Goal: Task Accomplishment & Management: Complete application form

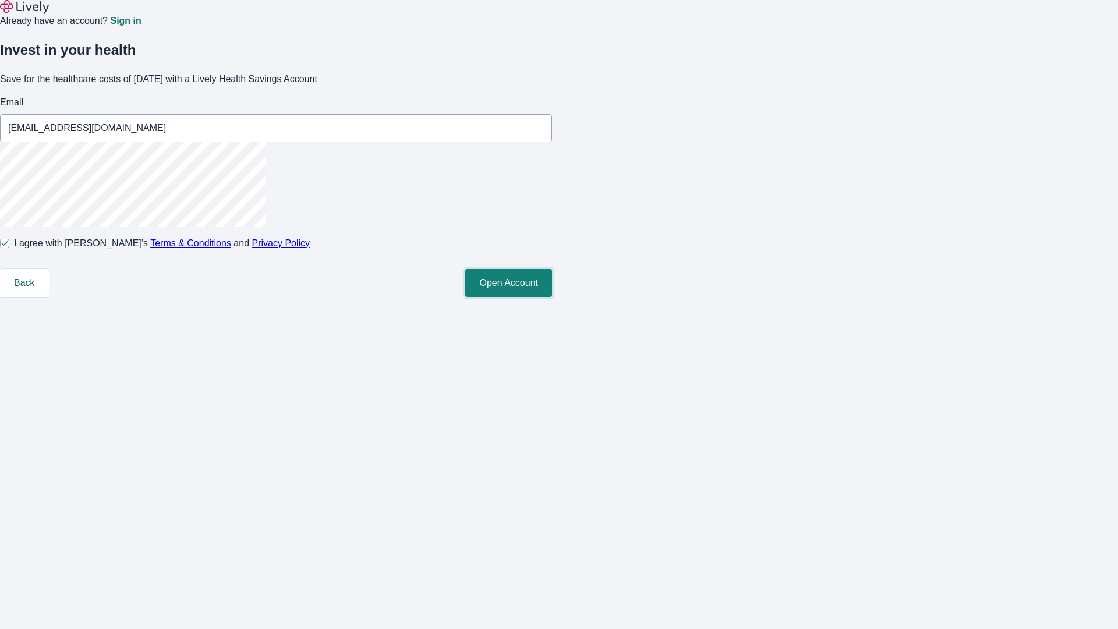
click at [552, 297] on button "Open Account" at bounding box center [508, 283] width 87 height 28
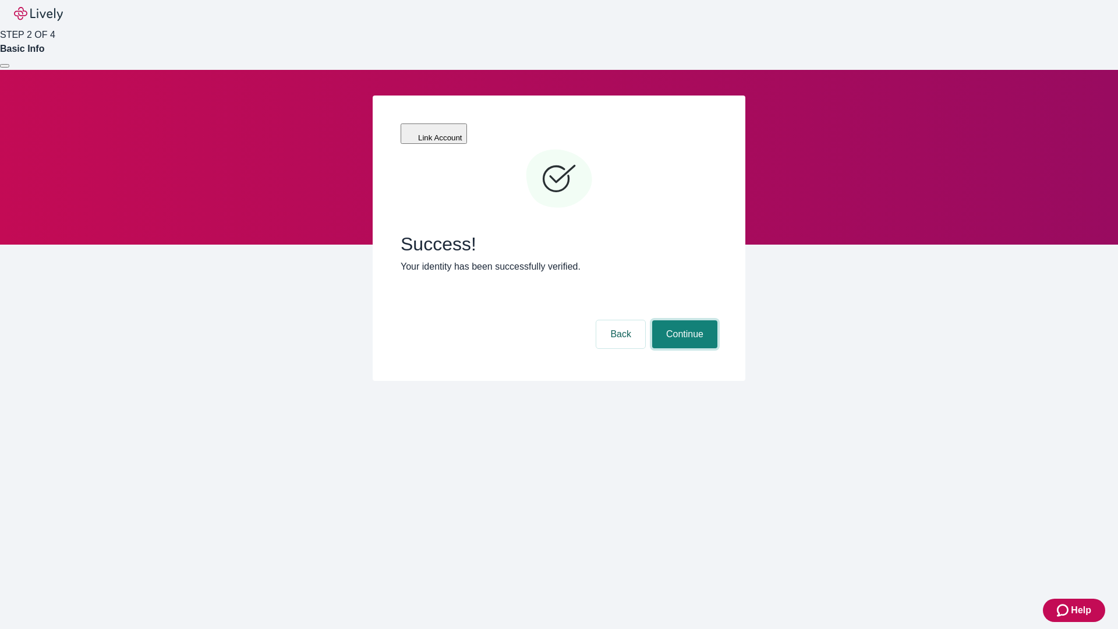
click at [683, 320] on button "Continue" at bounding box center [684, 334] width 65 height 28
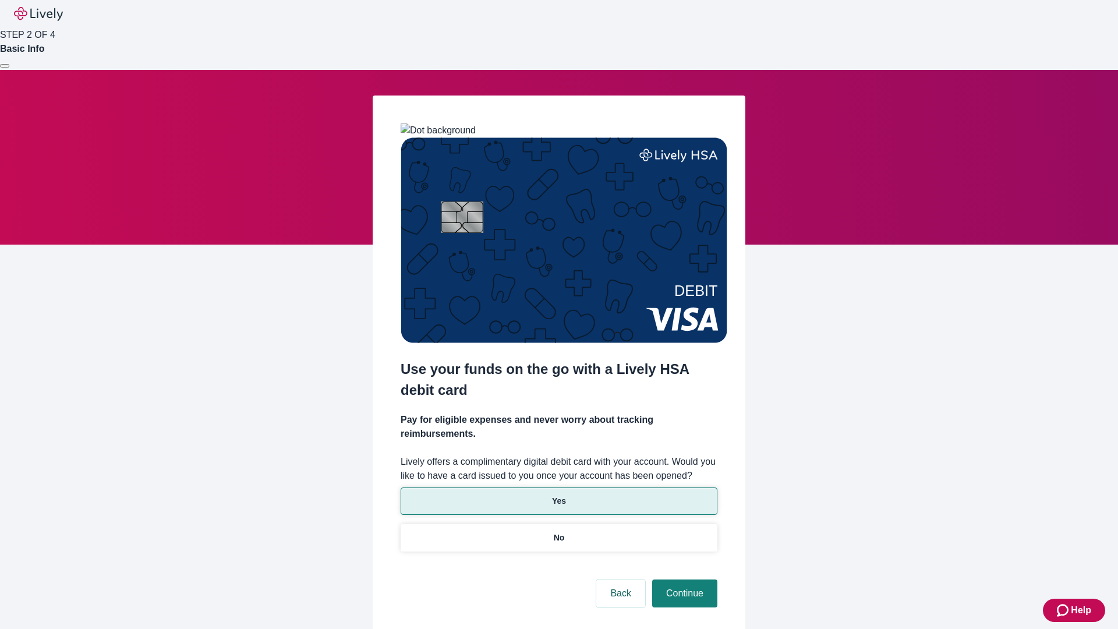
click at [558, 495] on p "Yes" at bounding box center [559, 501] width 14 height 12
click at [683, 579] on button "Continue" at bounding box center [684, 593] width 65 height 28
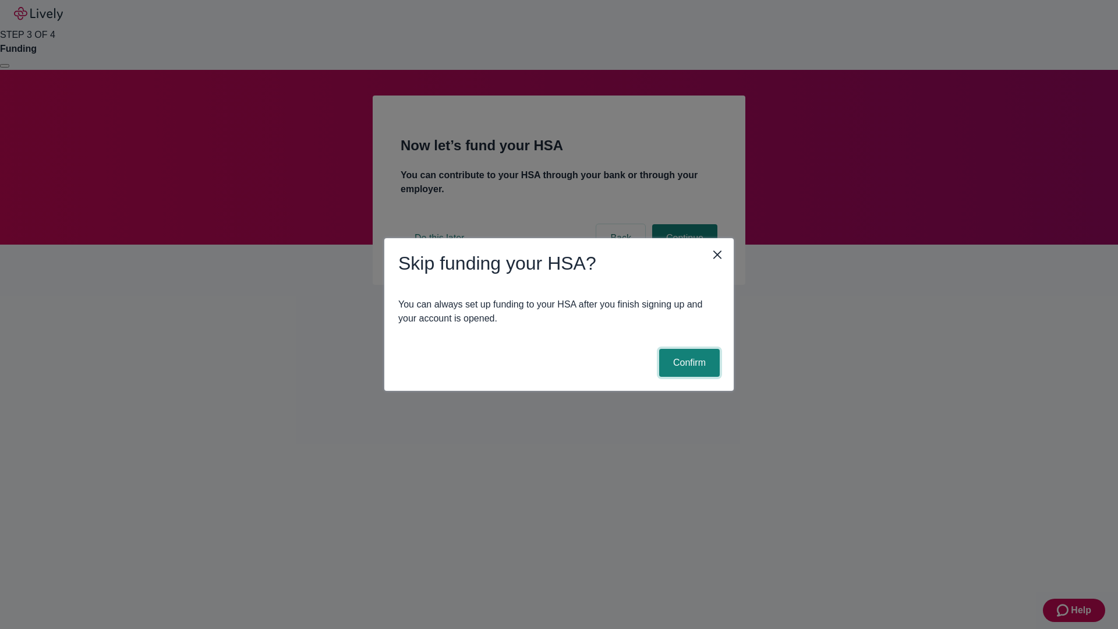
click at [688, 363] on button "Confirm" at bounding box center [689, 363] width 61 height 28
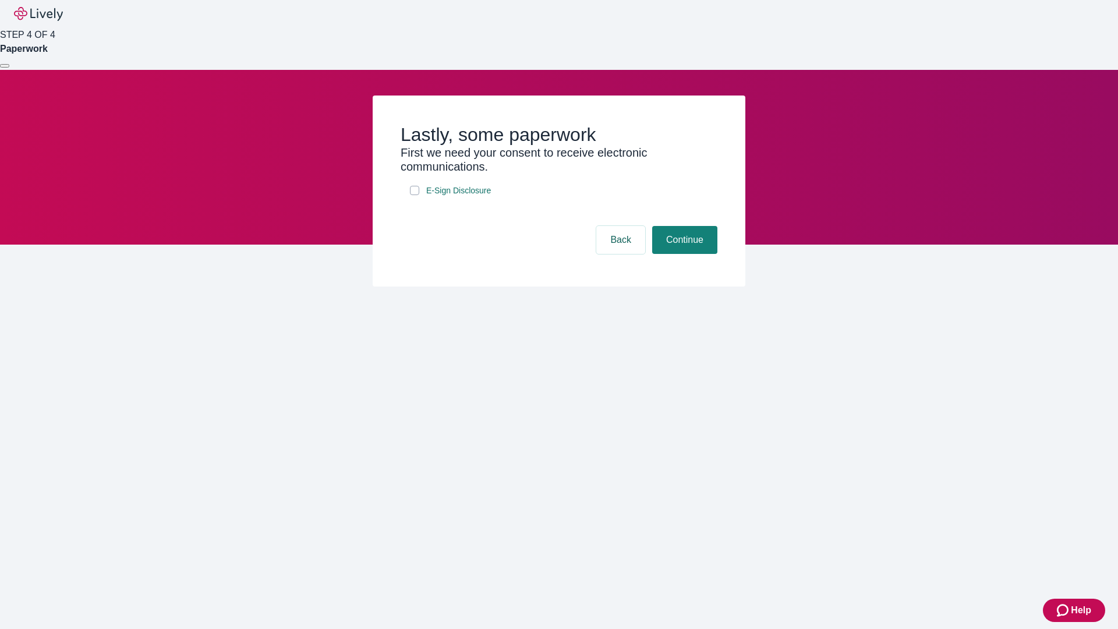
click at [415, 195] on input "E-Sign Disclosure" at bounding box center [414, 190] width 9 height 9
checkbox input "true"
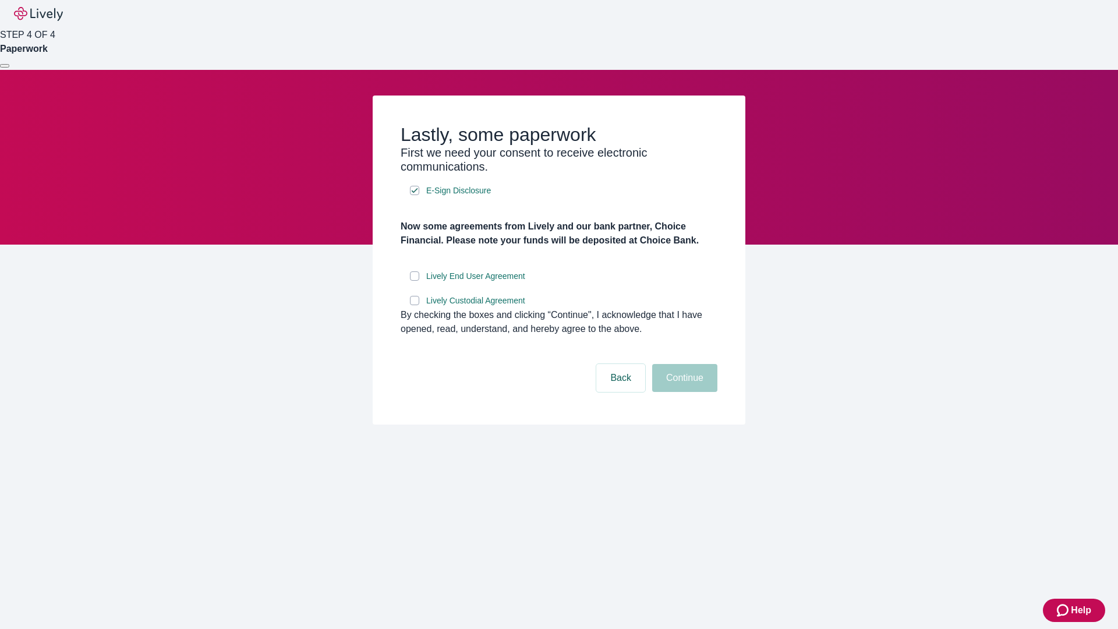
click at [415, 281] on input "Lively End User Agreement" at bounding box center [414, 275] width 9 height 9
checkbox input "true"
click at [415, 305] on input "Lively Custodial Agreement" at bounding box center [414, 300] width 9 height 9
checkbox input "true"
click at [683, 392] on button "Continue" at bounding box center [684, 378] width 65 height 28
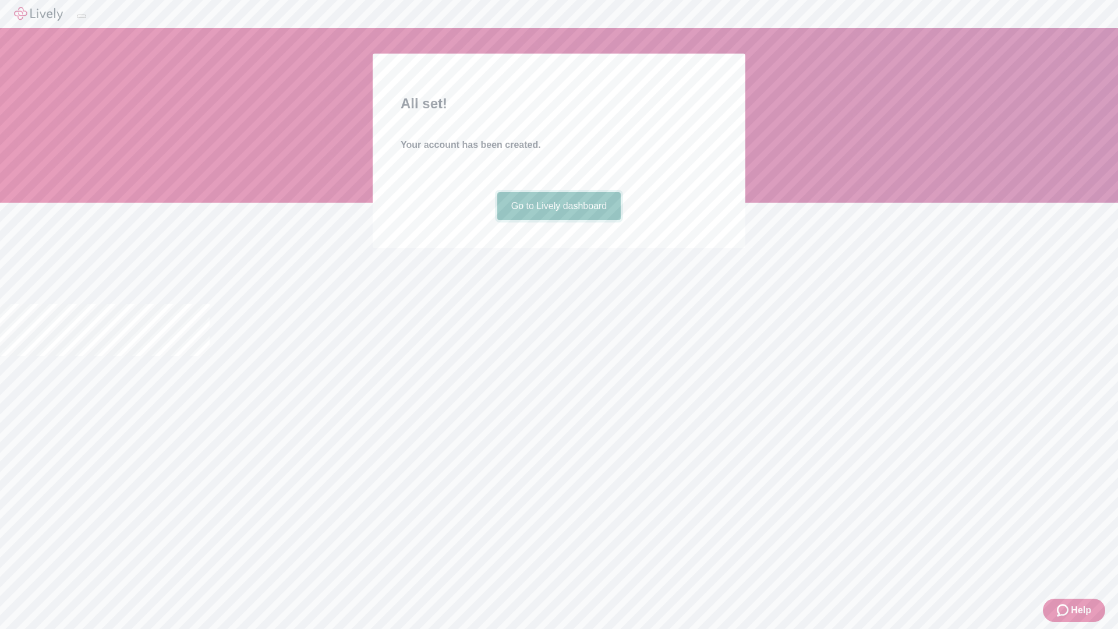
click at [558, 220] on link "Go to Lively dashboard" at bounding box center [559, 206] width 124 height 28
